Goal: Communication & Community: Ask a question

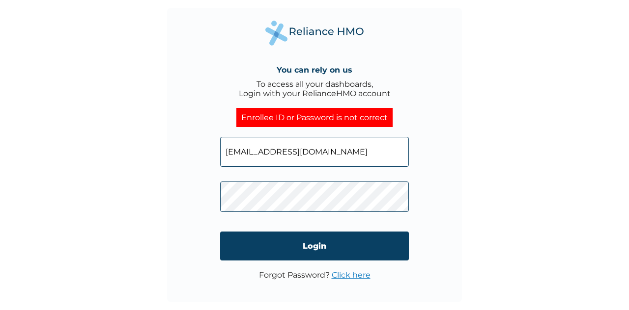
click at [313, 172] on span at bounding box center [314, 194] width 189 height 45
click input "Login" at bounding box center [314, 246] width 189 height 29
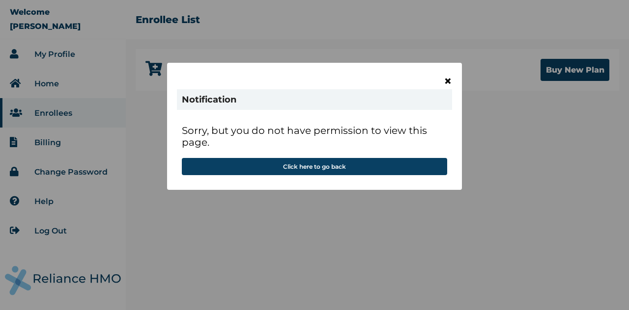
click at [451, 77] on span "×" at bounding box center [448, 81] width 8 height 17
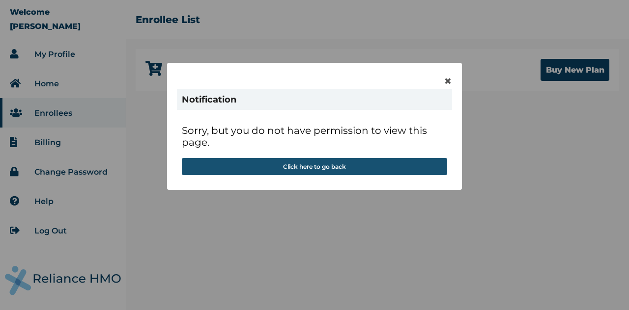
click at [357, 167] on button "Click here to go back" at bounding box center [314, 166] width 265 height 17
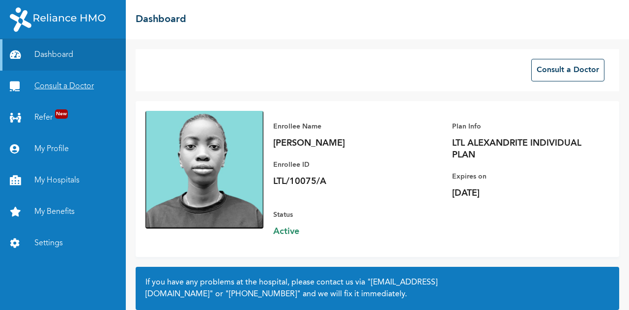
click at [62, 96] on link "Consult a Doctor" at bounding box center [63, 86] width 126 height 31
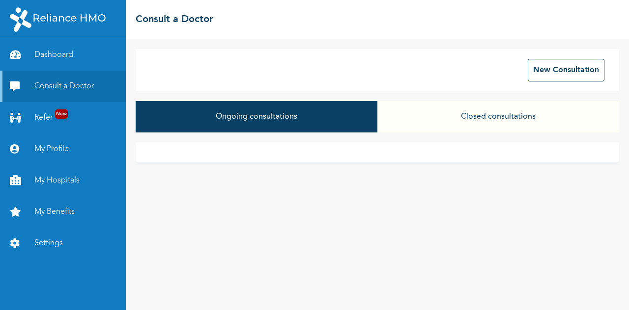
click at [471, 122] on button "Closed consultations" at bounding box center [498, 116] width 242 height 31
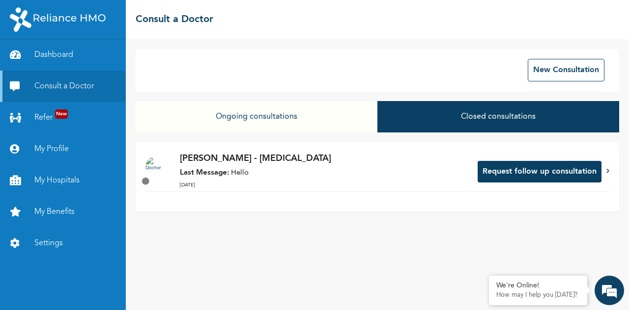
click at [252, 184] on p "27-07-2025" at bounding box center [324, 185] width 288 height 7
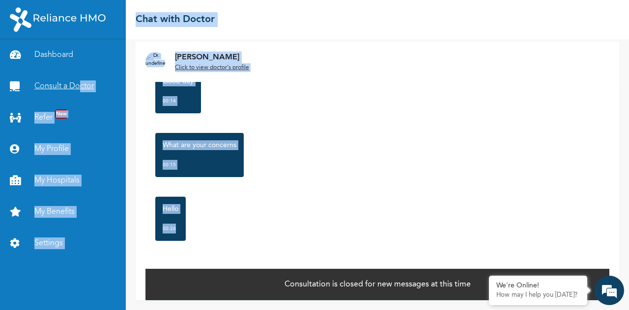
drag, startPoint x: 584, startPoint y: 263, endPoint x: 81, endPoint y: 88, distance: 532.9
click at [81, 88] on div "Dashboard Consult a Doctor Refer New My Profile My Hospitals My Benefits Settin…" at bounding box center [314, 155] width 629 height 310
click at [73, 79] on link "Consult a Doctor" at bounding box center [63, 86] width 126 height 31
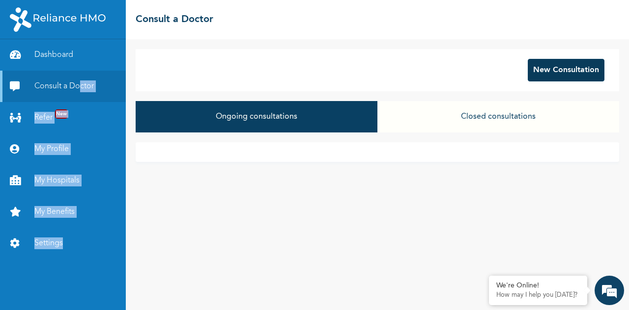
click at [574, 75] on button "New Consultation" at bounding box center [566, 70] width 77 height 23
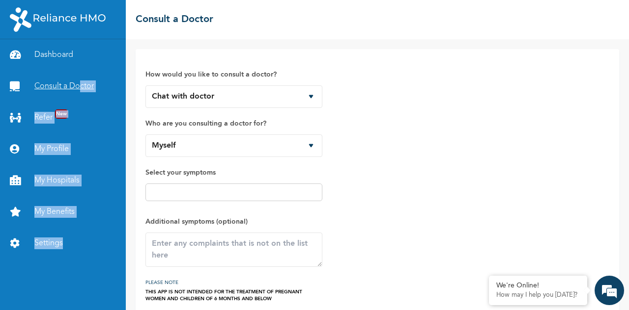
click at [77, 81] on link "Consult a Doctor" at bounding box center [63, 86] width 126 height 31
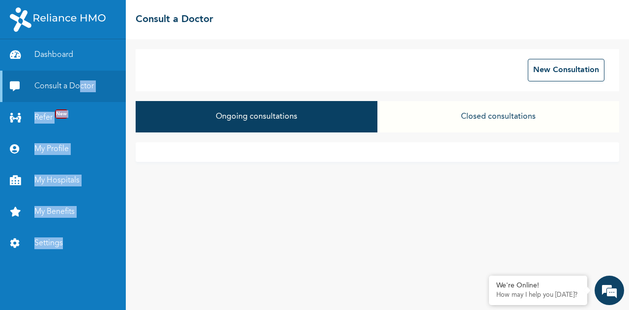
click at [463, 117] on button "Closed consultations" at bounding box center [498, 116] width 242 height 31
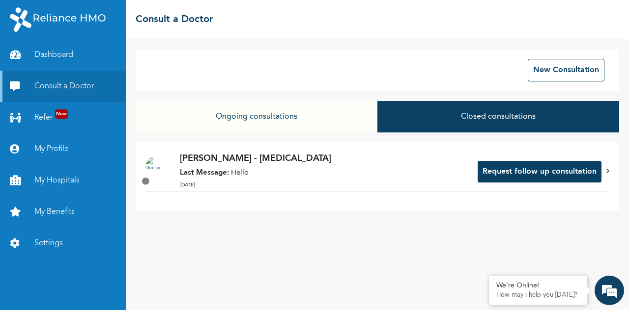
click at [245, 172] on p "Last Message: Hello" at bounding box center [324, 173] width 288 height 11
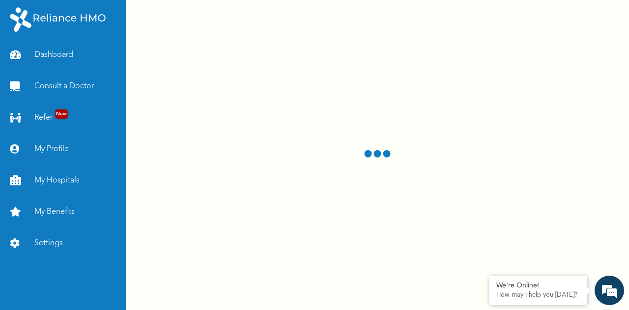
click at [74, 100] on link "Consult a Doctor" at bounding box center [63, 86] width 126 height 31
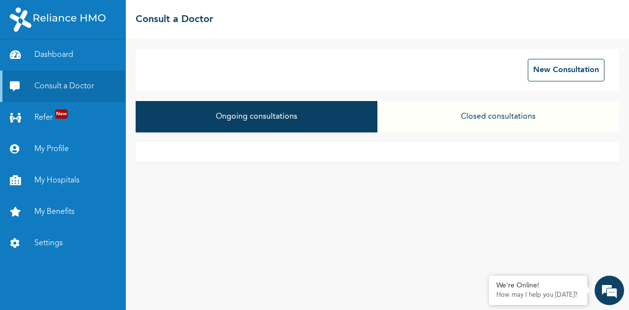
click at [515, 110] on button "Closed consultations" at bounding box center [498, 116] width 242 height 31
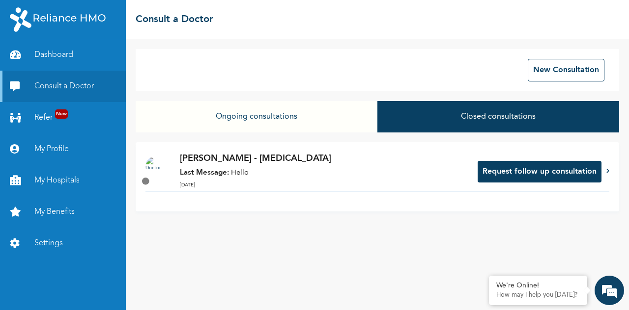
click at [516, 174] on button "Request follow up consultation" at bounding box center [539, 172] width 124 height 22
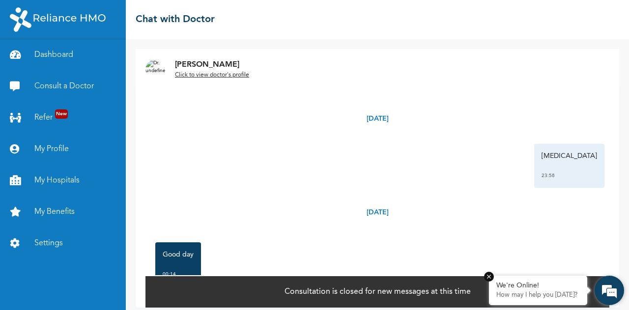
scroll to position [7, 0]
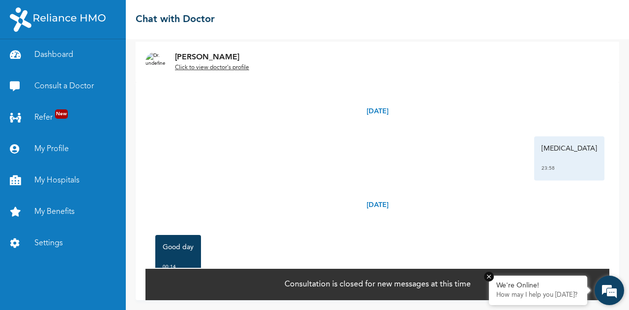
click at [489, 276] on em at bounding box center [489, 277] width 10 height 10
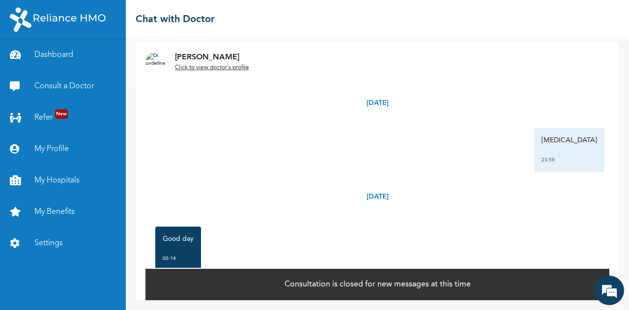
scroll to position [5, 0]
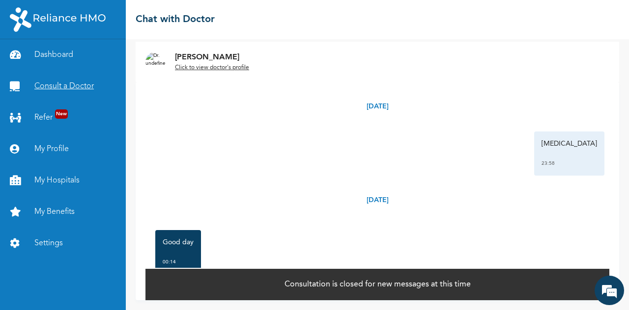
click at [76, 92] on link "Consult a Doctor" at bounding box center [63, 86] width 126 height 31
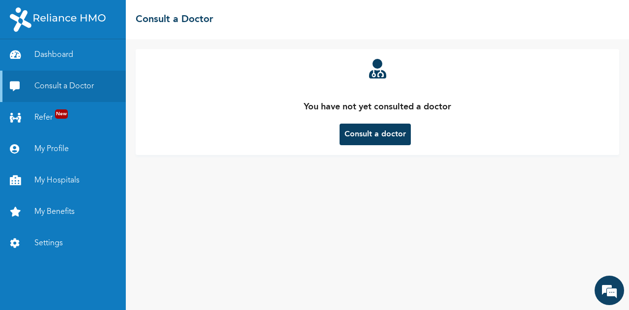
click at [389, 132] on button "Consult a doctor" at bounding box center [374, 135] width 71 height 22
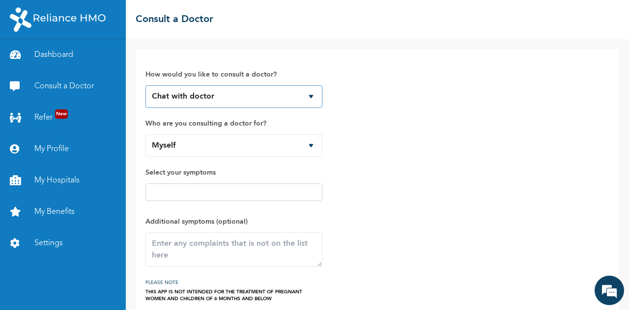
click at [205, 102] on select "Chat with doctor Phone Call" at bounding box center [233, 96] width 177 height 23
select select "2"
click at [145, 85] on select "Chat with doctor Phone Call" at bounding box center [233, 96] width 177 height 23
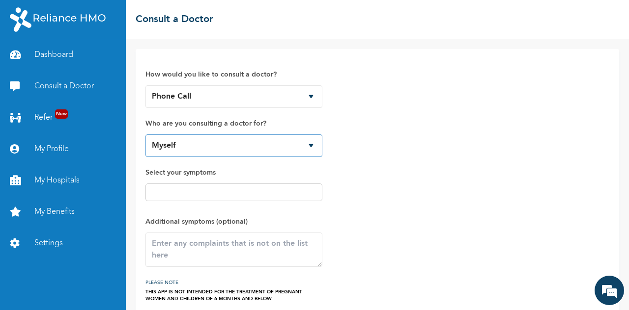
click at [237, 140] on select "Myself" at bounding box center [233, 146] width 177 height 23
click at [145, 135] on select "Myself" at bounding box center [233, 146] width 177 height 23
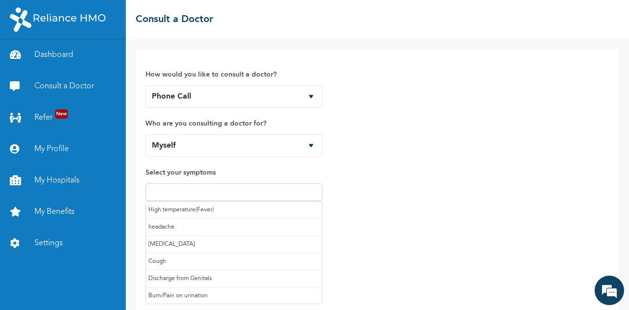
click at [245, 189] on input "text" at bounding box center [233, 193] width 171 height 12
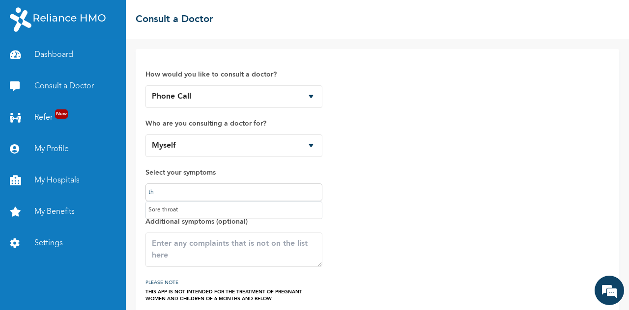
type input "t"
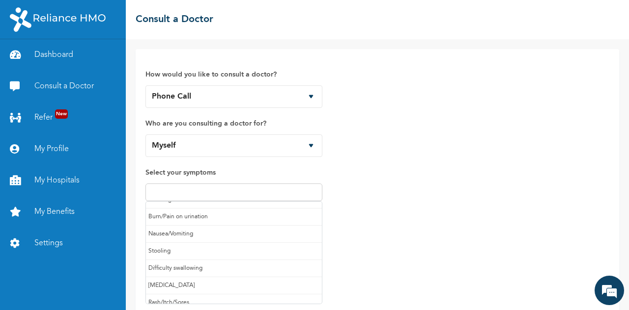
scroll to position [83, 0]
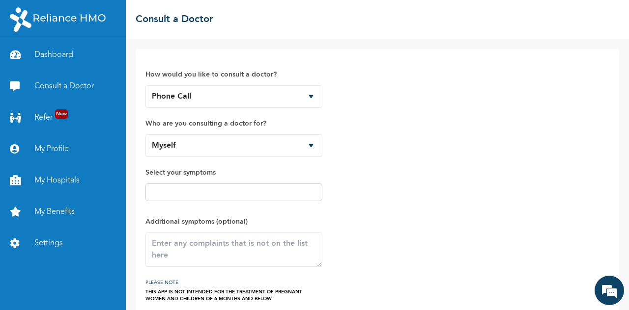
click at [354, 269] on div "How would you like to consult a doctor? Chat with doctor Phone Call Who are you…" at bounding box center [377, 181] width 464 height 244
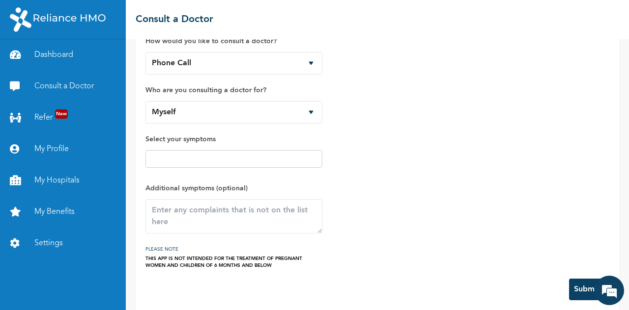
scroll to position [34, 0]
click at [226, 209] on textarea at bounding box center [233, 216] width 177 height 34
type textarea "t"
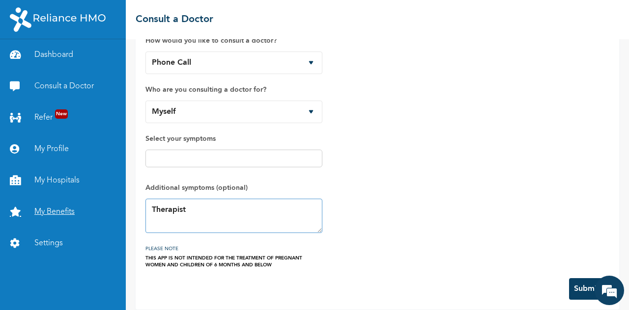
type textarea "Therapist"
click at [65, 215] on link "My Benefits" at bounding box center [63, 211] width 126 height 31
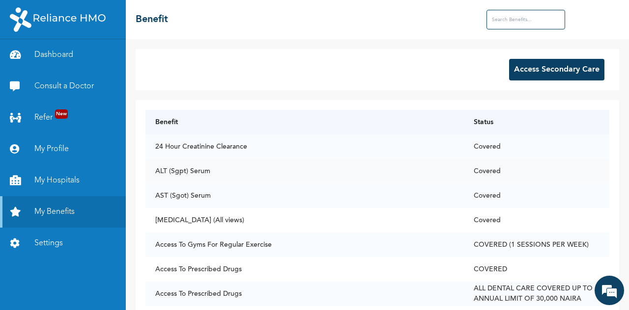
click at [450, 172] on td "ALT (Sgpt) Serum" at bounding box center [304, 171] width 318 height 25
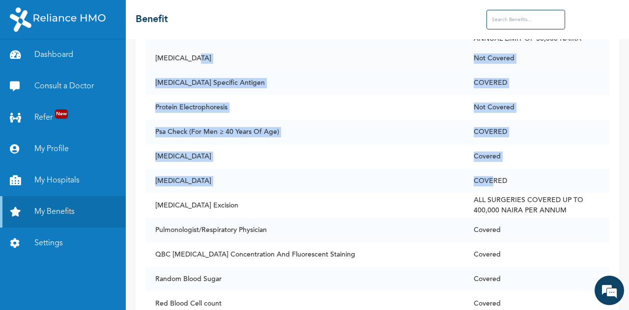
scroll to position [5390, 0]
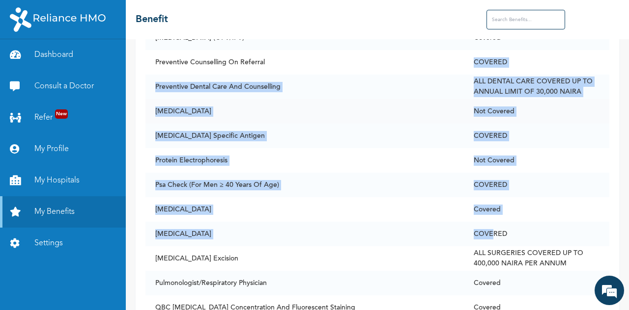
drag, startPoint x: 503, startPoint y: 169, endPoint x: 184, endPoint y: 101, distance: 326.5
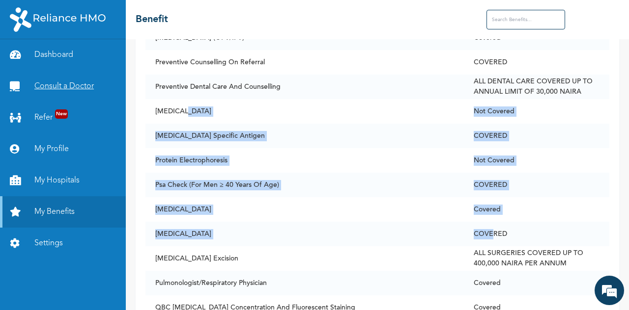
click at [75, 76] on link "Consult a Doctor" at bounding box center [63, 86] width 126 height 31
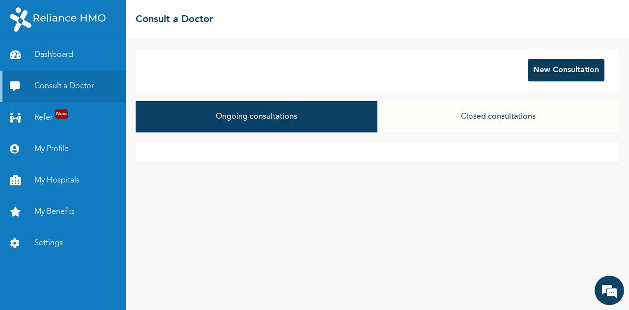
click at [547, 69] on button "New Consultation" at bounding box center [566, 70] width 77 height 23
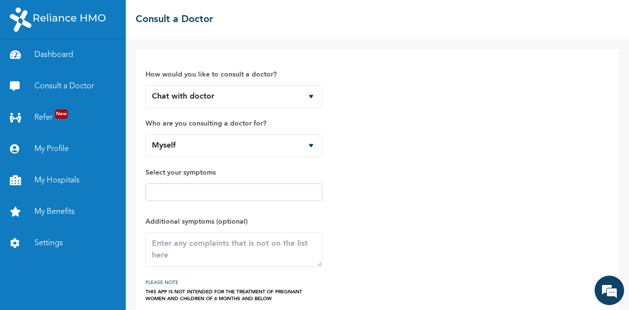
click at [251, 196] on span "Select your symptoms" at bounding box center [233, 186] width 177 height 39
click at [251, 239] on textarea at bounding box center [233, 250] width 177 height 34
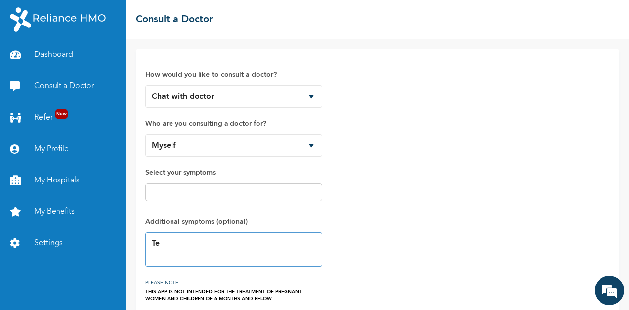
type textarea "T"
type textarea "Frequent Burnout, Depression symptoms"
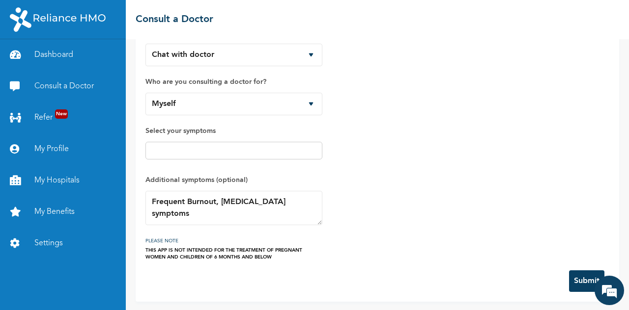
click at [578, 279] on button "Submit" at bounding box center [586, 282] width 35 height 22
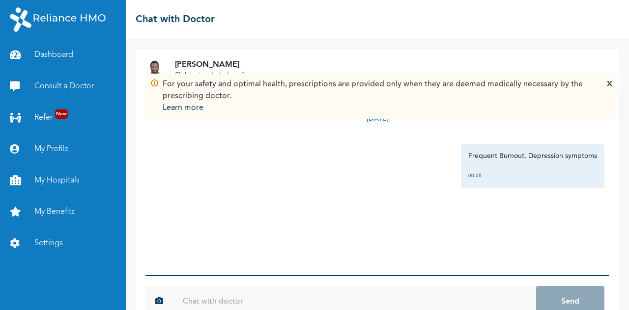
scroll to position [27, 0]
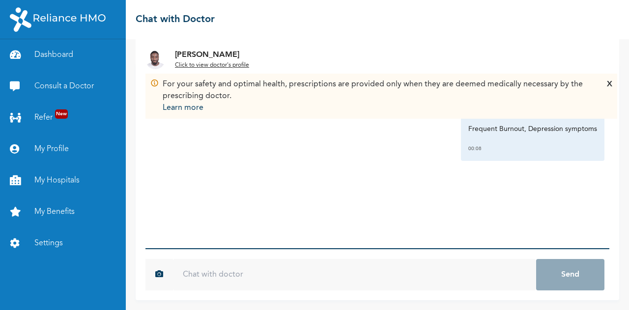
click at [238, 63] on u "Click to view doctor's profile" at bounding box center [212, 65] width 74 height 6
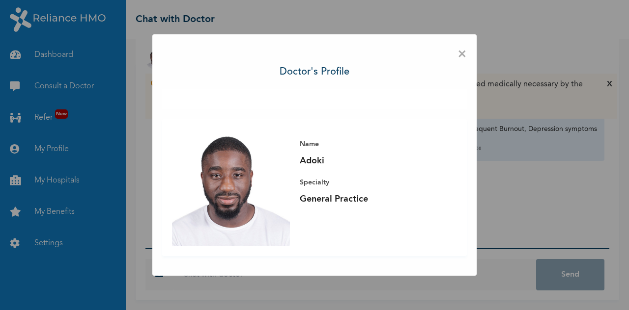
click at [455, 52] on div "× Doctor's profile Name Adoki Specialty General Practice" at bounding box center [314, 155] width 324 height 242
click at [457, 54] on div "× Doctor's profile Name Adoki Specialty General Practice" at bounding box center [314, 155] width 324 height 242
click at [462, 59] on span "×" at bounding box center [461, 54] width 9 height 21
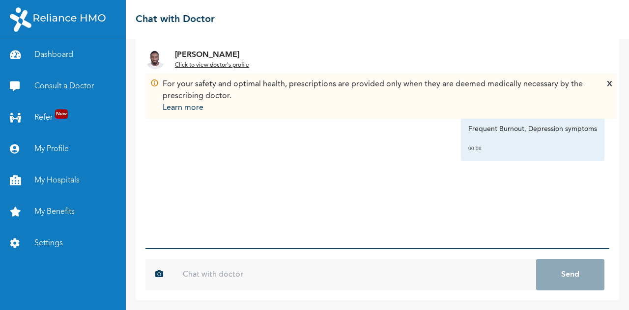
click at [606, 85] on div "For your safety and optimal health, prescriptions are provided only when they a…" at bounding box center [381, 96] width 462 height 35
click at [611, 85] on div "X" at bounding box center [609, 96] width 5 height 35
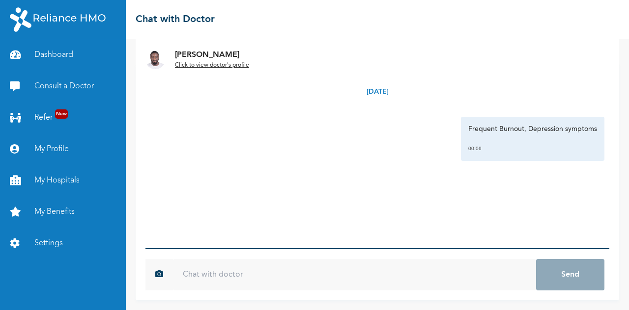
click at [188, 69] on p "Click to view doctor's profile" at bounding box center [212, 65] width 74 height 9
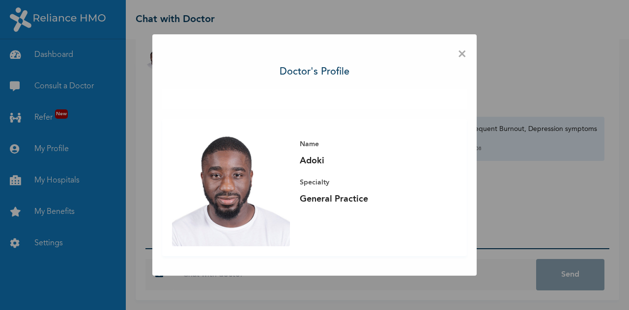
click at [459, 62] on span "×" at bounding box center [461, 54] width 9 height 21
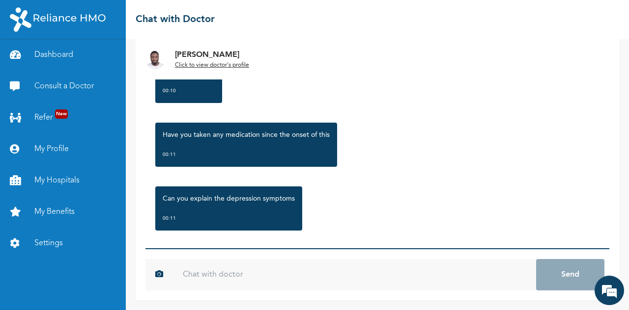
scroll to position [190, 0]
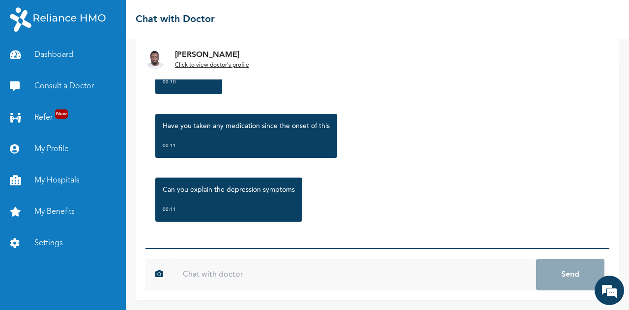
click at [364, 274] on input "text" at bounding box center [354, 274] width 363 height 31
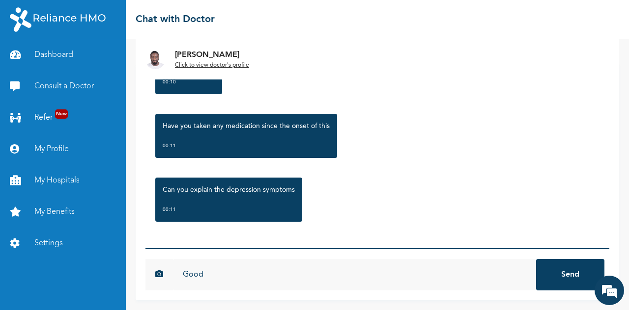
scroll to position [0, 0]
type input "Good evening"
click at [536, 259] on button "Send" at bounding box center [570, 274] width 68 height 31
type input "I lost my mum earlier this year"
click at [536, 259] on button "Send" at bounding box center [570, 274] width 68 height 31
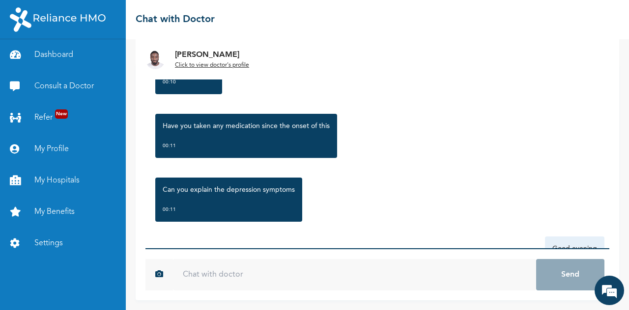
drag, startPoint x: 604, startPoint y: 192, endPoint x: 596, endPoint y: 186, distance: 10.1
click at [596, 186] on div "[DATE] Frequent Burnout, Depression symptoms 00:08 Hi good morning 00:10 When d…" at bounding box center [377, 181] width 483 height 238
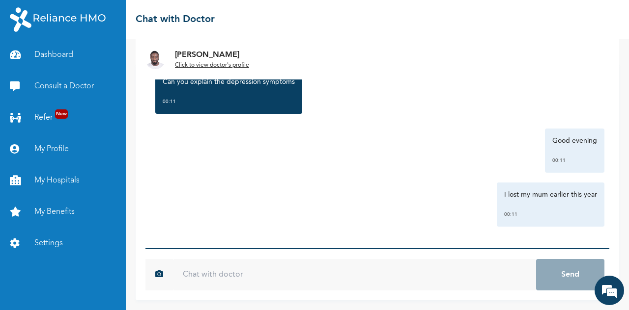
click at [408, 281] on input "text" at bounding box center [354, 274] width 363 height 31
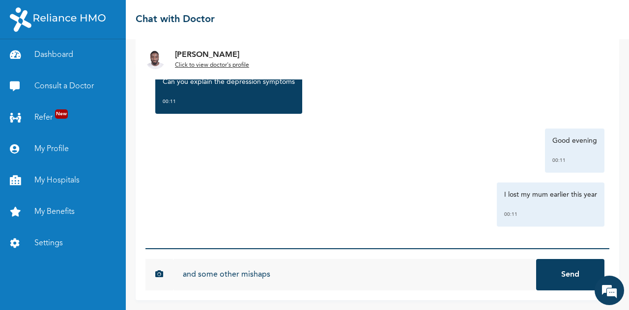
type input "and some other mishaps"
click at [536, 259] on button "Send" at bounding box center [570, 274] width 68 height 31
type input "i havent taken anything, yet or spoken with a consultant"
click at [536, 259] on button "Send" at bounding box center [570, 274] width 68 height 31
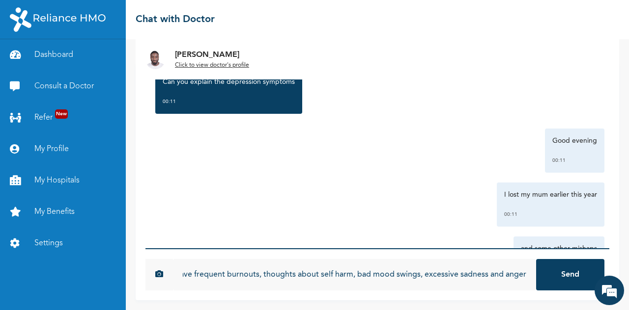
scroll to position [0, 15]
type input "i have frequent burnouts, thoughts about self harm, bad mood swings, excessive …"
click at [536, 259] on button "Send" at bounding box center [570, 274] width 68 height 31
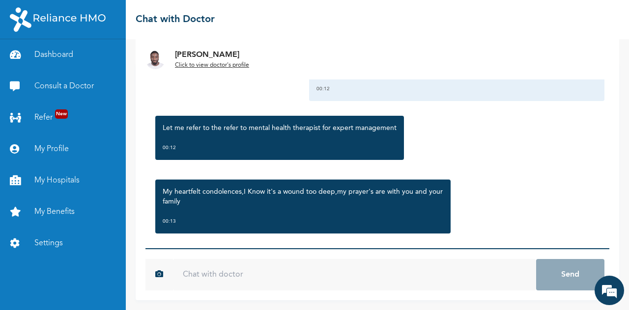
scroll to position [607, 0]
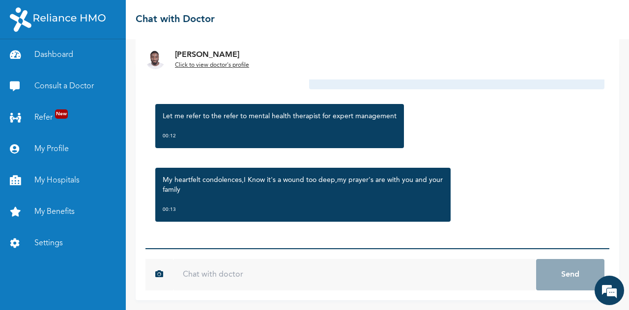
click at [317, 278] on input "text" at bounding box center [354, 274] width 363 height 31
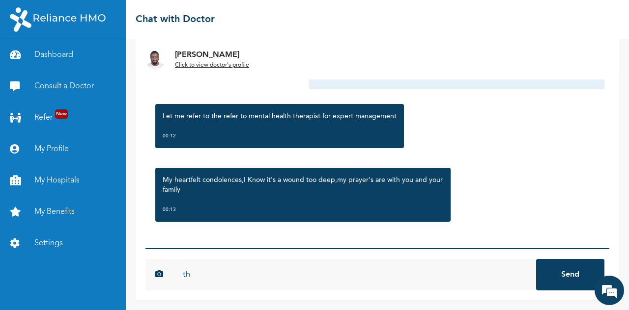
type input "t"
type input "thank you very much. i appreciate"
click at [536, 259] on button "Send" at bounding box center [570, 274] width 68 height 31
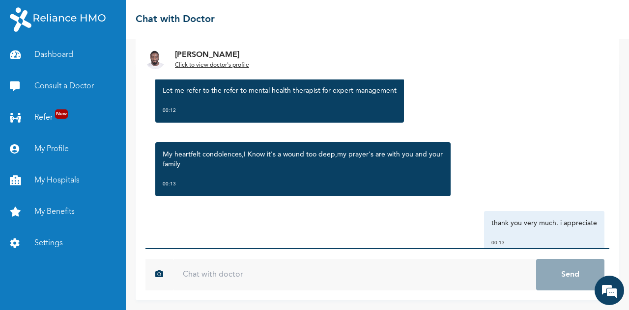
scroll to position [661, 0]
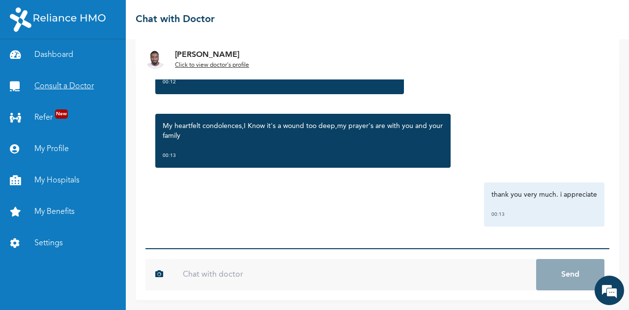
click at [69, 90] on link "Consult a Doctor" at bounding box center [63, 86] width 126 height 31
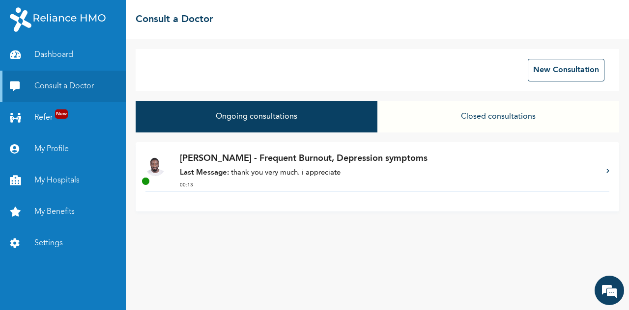
click at [493, 114] on button "Closed consultations" at bounding box center [498, 116] width 242 height 31
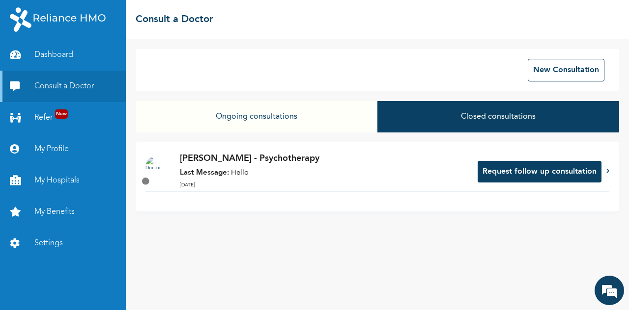
click at [299, 112] on button "Ongoing consultations" at bounding box center [257, 116] width 242 height 31
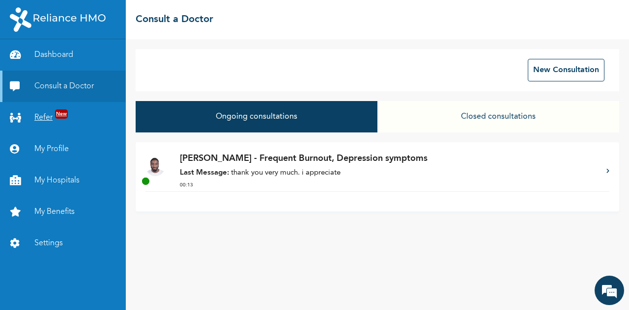
click at [67, 109] on link "Refer New" at bounding box center [63, 117] width 126 height 31
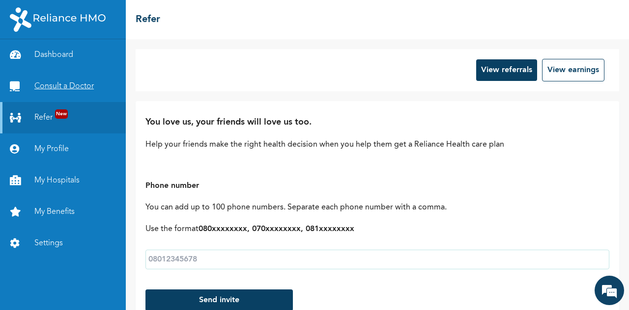
click at [55, 88] on link "Consult a Doctor" at bounding box center [63, 86] width 126 height 31
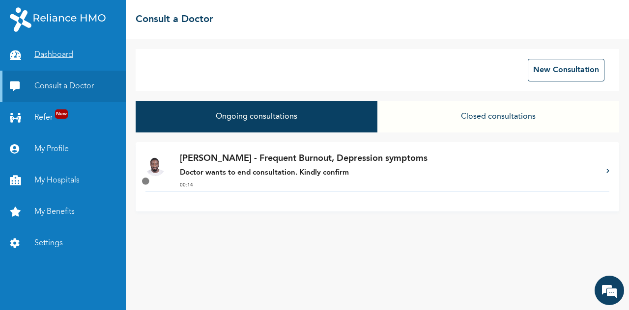
click at [59, 58] on link "Dashboard" at bounding box center [63, 54] width 126 height 31
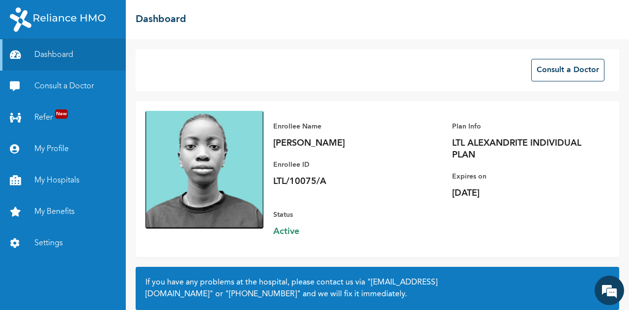
scroll to position [88, 0]
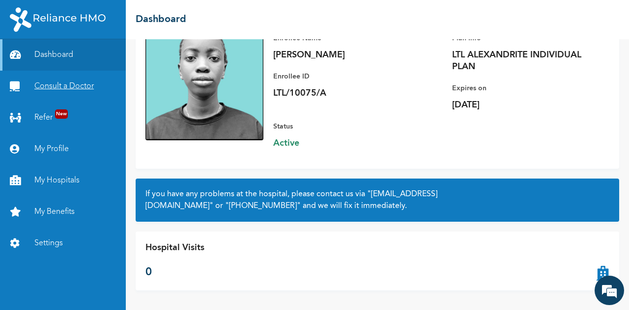
click at [51, 95] on link "Consult a Doctor" at bounding box center [63, 86] width 126 height 31
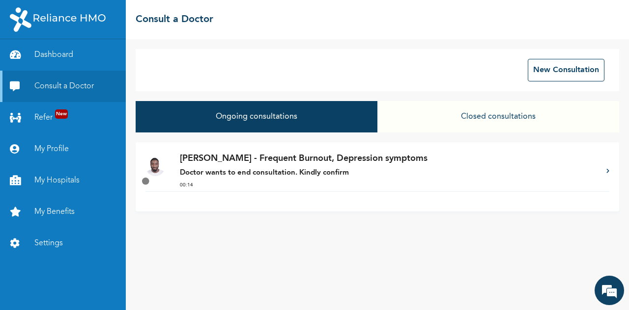
click at [312, 168] on p "Doctor wants to end consultation. Kindly confirm" at bounding box center [388, 173] width 417 height 11
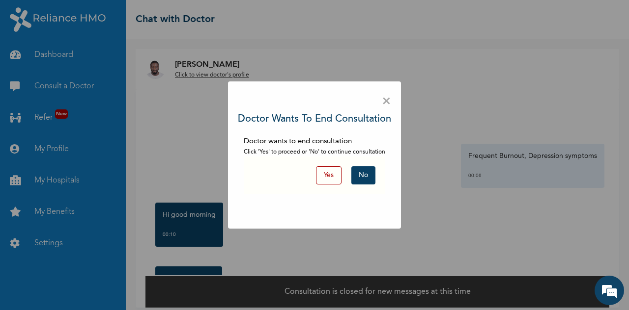
scroll to position [7, 0]
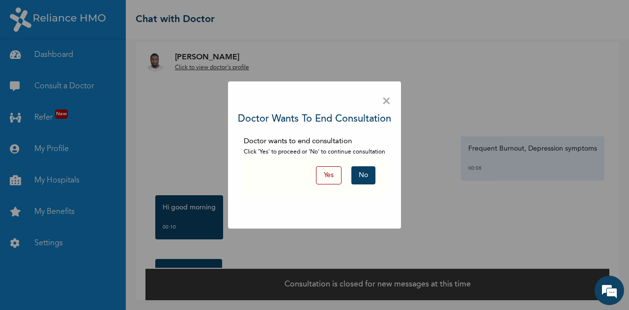
click at [388, 98] on span "×" at bounding box center [386, 101] width 9 height 21
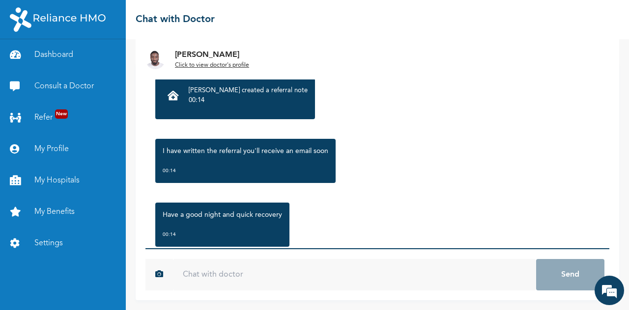
scroll to position [849, 0]
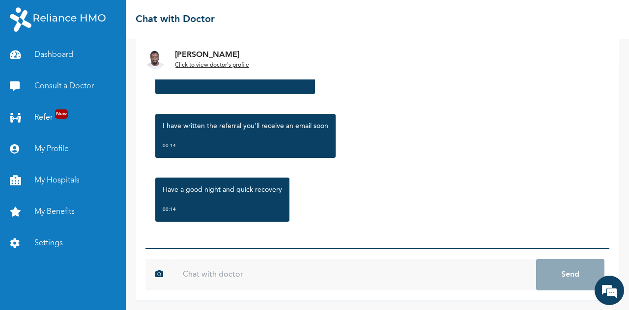
click at [302, 278] on input "text" at bounding box center [354, 274] width 363 height 31
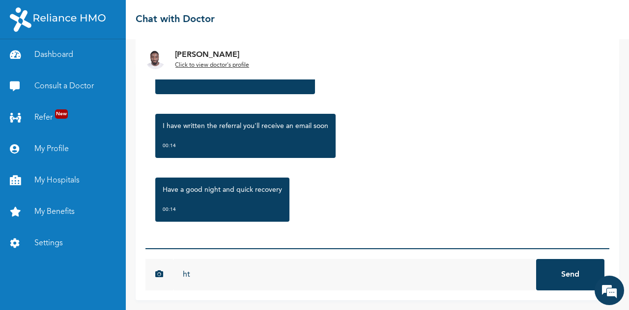
type input "h"
click at [593, 221] on div "[DATE] Frequent Burnout, Depression symptoms 00:08 Hi good morning 00:10 When d…" at bounding box center [377, 155] width 464 height 186
drag, startPoint x: 593, startPoint y: 221, endPoint x: 595, endPoint y: 227, distance: 7.0
click at [595, 227] on div "[DATE] Frequent Burnout, Depression symptoms 00:08 Hi good morning 00:10 When d…" at bounding box center [377, 155] width 464 height 186
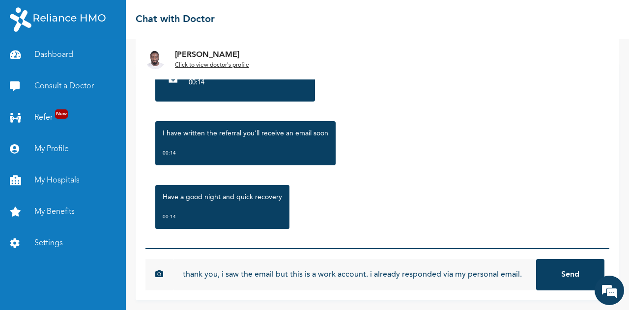
scroll to position [849, 0]
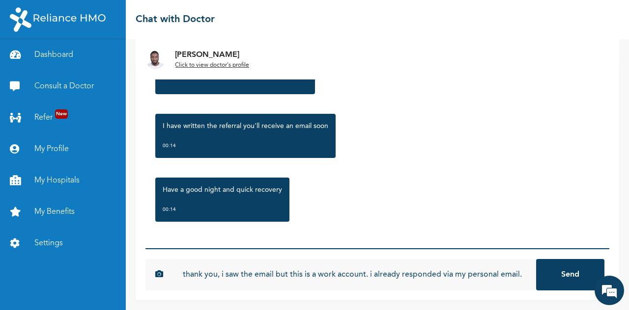
click at [421, 273] on input "thank you, i saw the email but this is a work account. i already responded via …" at bounding box center [354, 274] width 363 height 31
click at [364, 277] on input "thank you, i saw the email but this is a work account. i already responded via …" at bounding box center [354, 274] width 363 height 31
click at [291, 276] on input "thank you, i saw the email but this is a work account. i already responded via …" at bounding box center [354, 274] width 363 height 31
type input "thank you, i saw the email but that was a work account. i already responded via…"
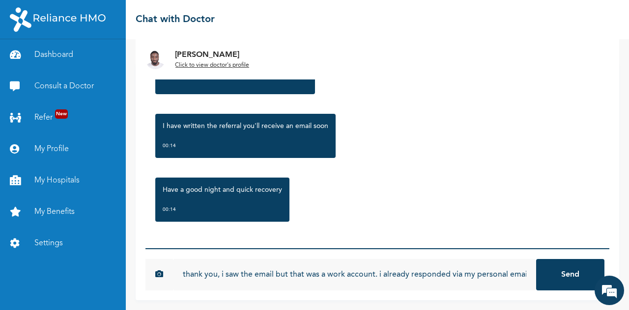
click at [554, 290] on button "Send" at bounding box center [570, 274] width 68 height 31
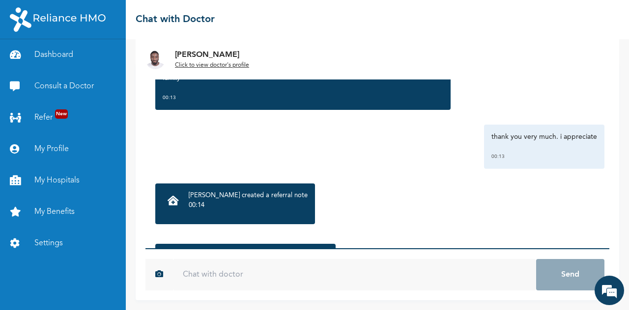
scroll to position [730, 0]
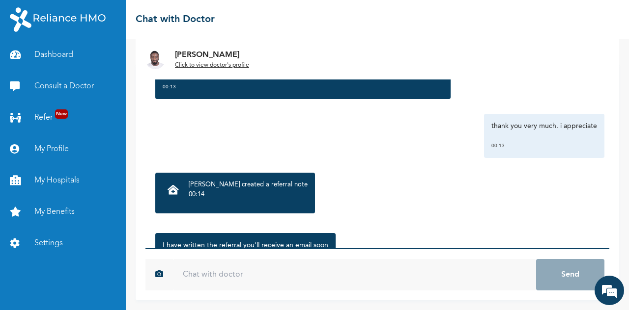
click at [242, 186] on p "[PERSON_NAME] created a referral note" at bounding box center [248, 185] width 119 height 10
click at [187, 194] on div "[PERSON_NAME] created a referral note 00:14" at bounding box center [235, 193] width 145 height 26
click at [195, 195] on p "00:14" at bounding box center [248, 195] width 119 height 10
click at [50, 112] on link "Refer New" at bounding box center [63, 117] width 126 height 31
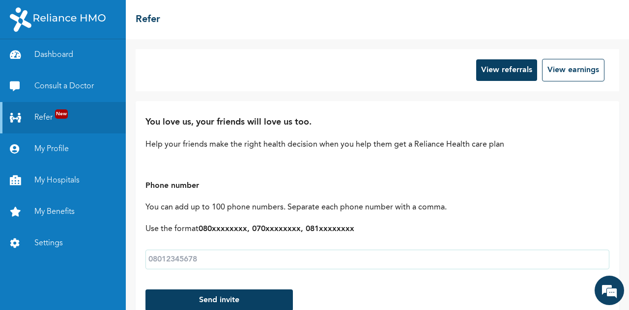
click at [481, 67] on button "View referrals" at bounding box center [506, 70] width 61 height 22
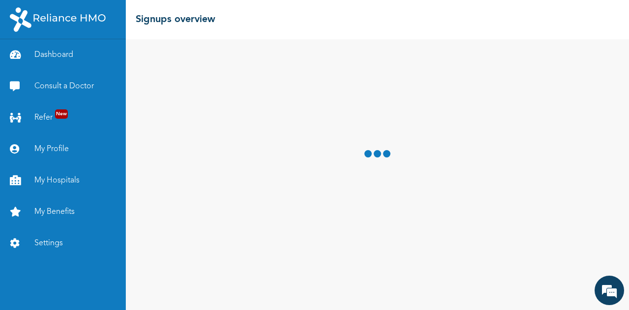
click at [481, 67] on div at bounding box center [377, 174] width 503 height 271
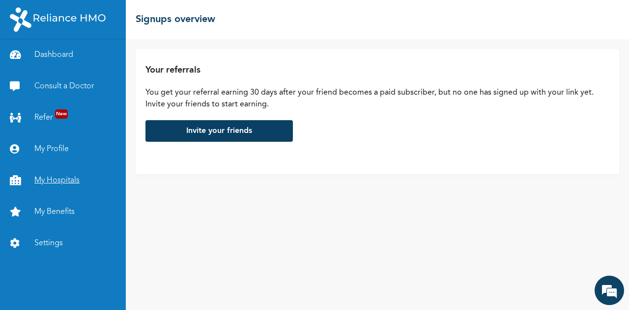
click at [78, 192] on link "My Hospitals" at bounding box center [63, 180] width 126 height 31
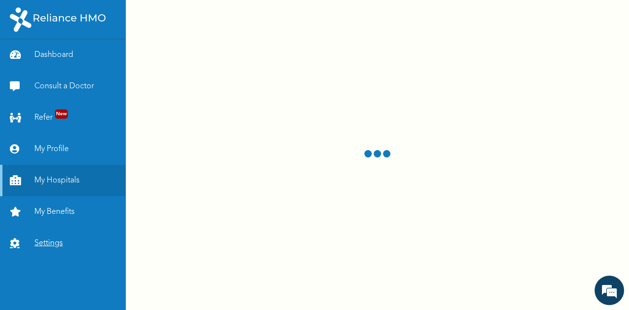
click at [67, 250] on link "Settings" at bounding box center [63, 243] width 126 height 31
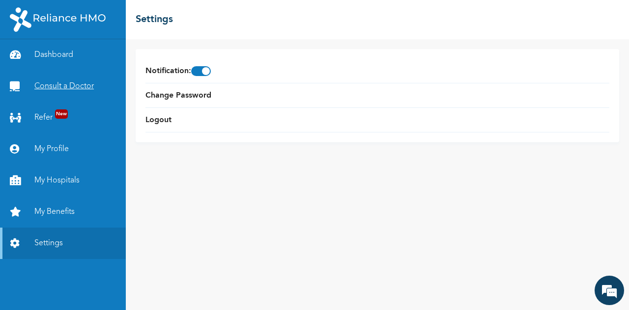
click at [75, 91] on link "Consult a Doctor" at bounding box center [63, 86] width 126 height 31
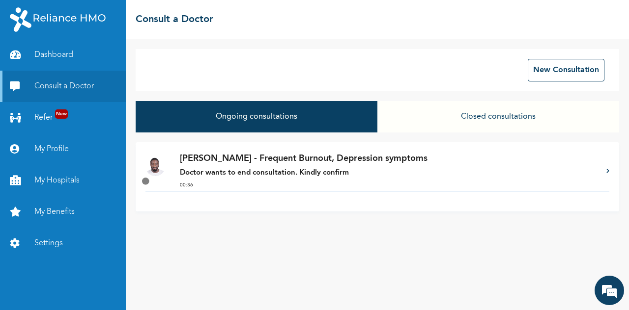
click at [271, 176] on strong "Doctor wants to end consultation. Kindly confirm" at bounding box center [264, 172] width 169 height 7
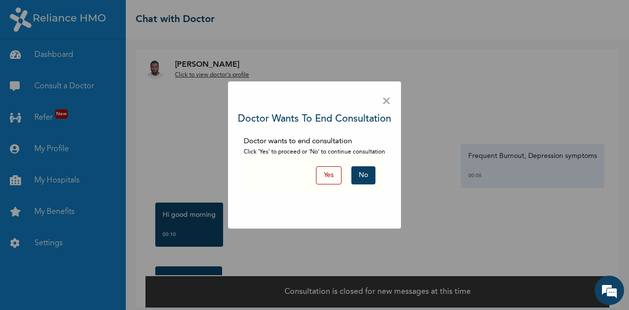
scroll to position [7, 0]
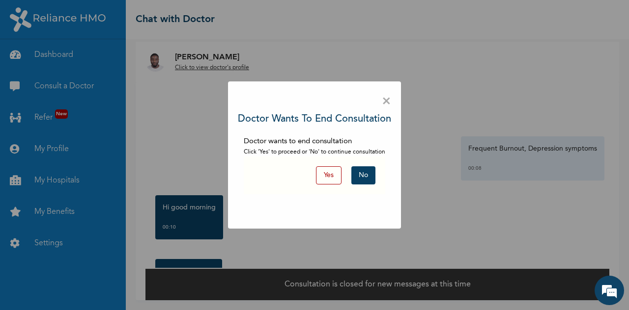
click at [385, 106] on span "×" at bounding box center [386, 101] width 9 height 21
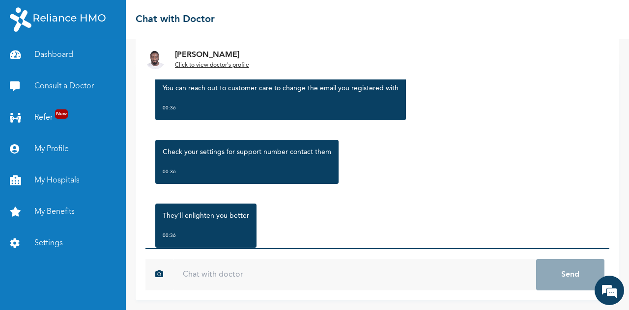
scroll to position [1105, 0]
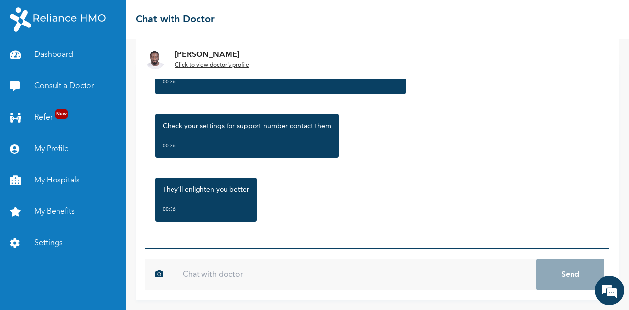
click at [397, 280] on input "text" at bounding box center [354, 274] width 363 height 31
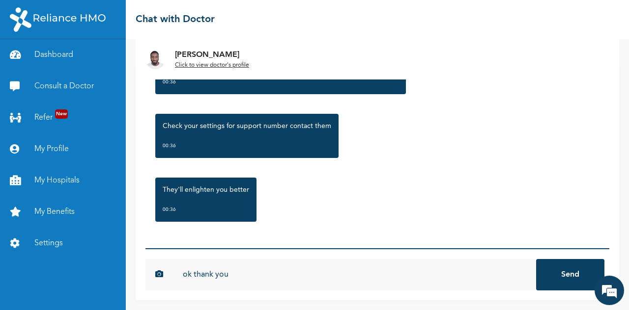
type input "ok thank you"
click at [536, 259] on button "Send" at bounding box center [570, 274] width 68 height 31
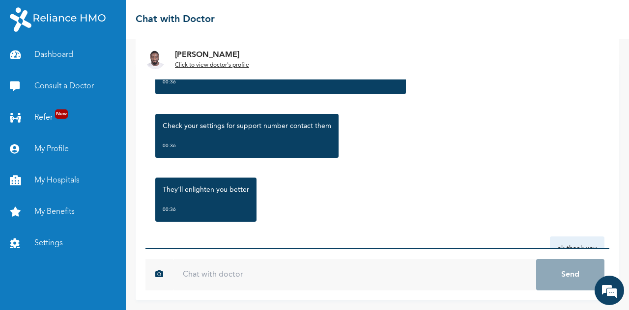
click at [52, 246] on link "Settings" at bounding box center [63, 243] width 126 height 31
